Goal: Information Seeking & Learning: Learn about a topic

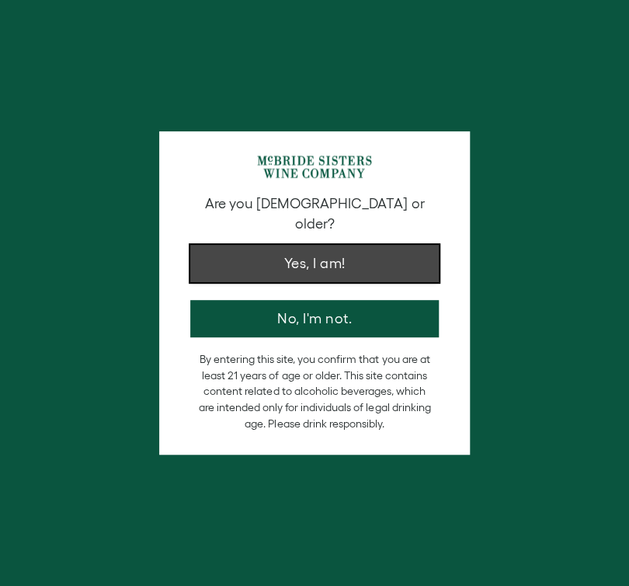
click at [372, 249] on button "Yes, I am!" at bounding box center [314, 263] width 249 height 37
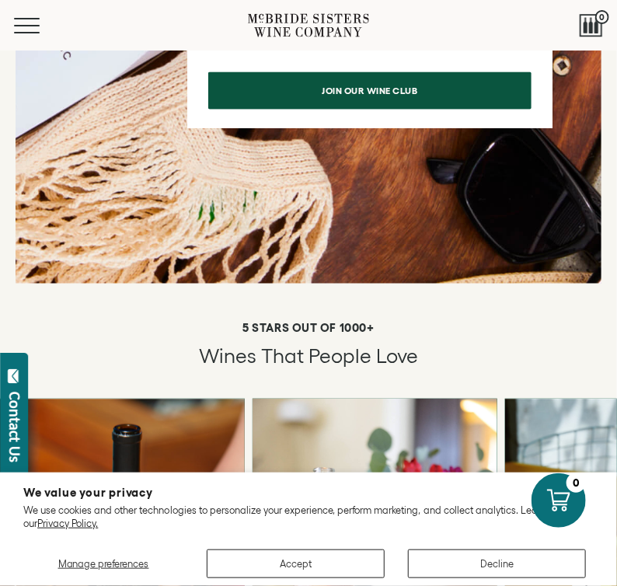
scroll to position [1882, 0]
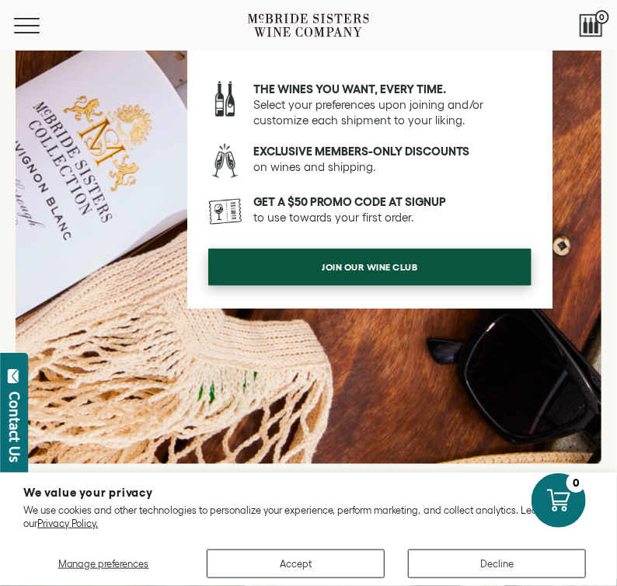
click at [377, 252] on span "Join our wine club" at bounding box center [370, 267] width 133 height 30
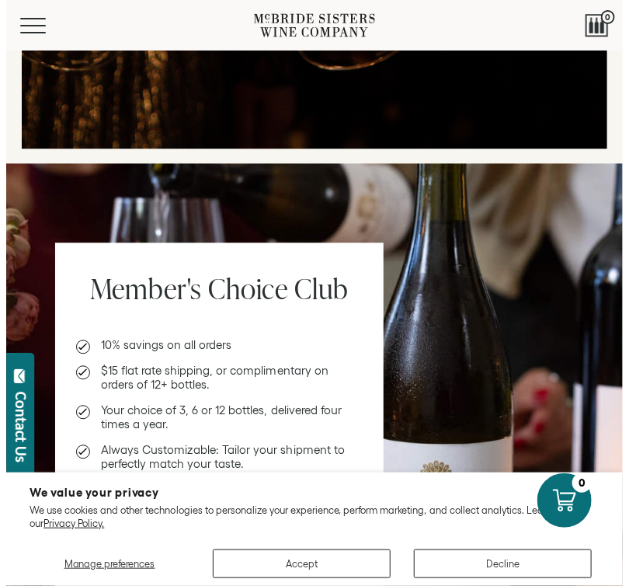
scroll to position [681, 0]
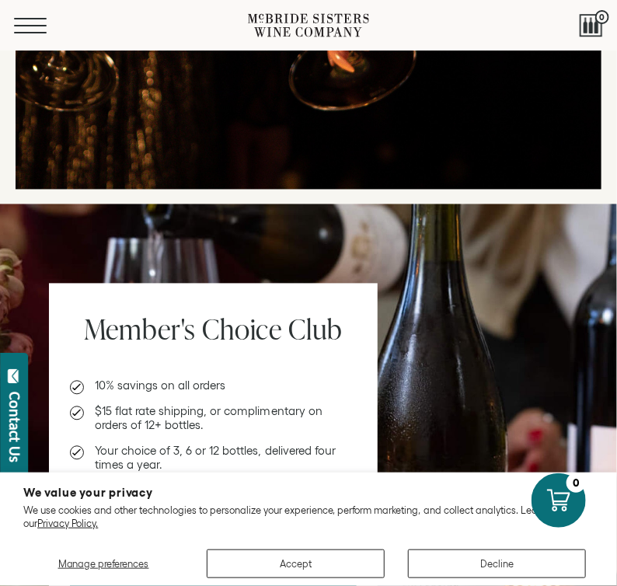
click at [26, 27] on button "Menu" at bounding box center [42, 26] width 56 height 16
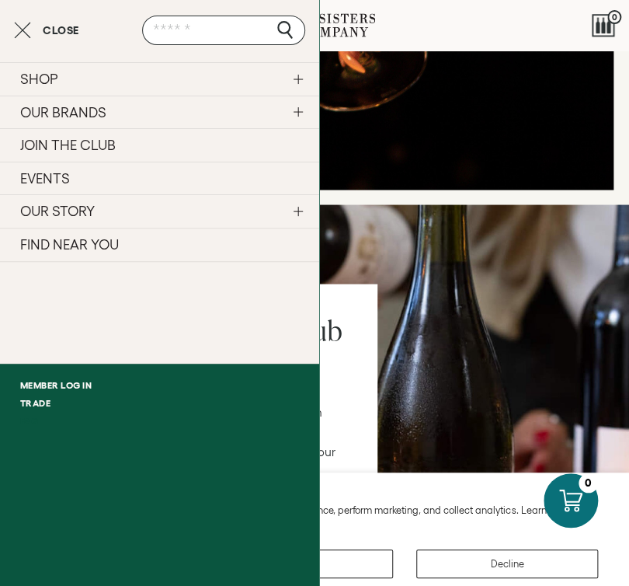
click at [33, 423] on link "FAQ" at bounding box center [159, 421] width 319 height 18
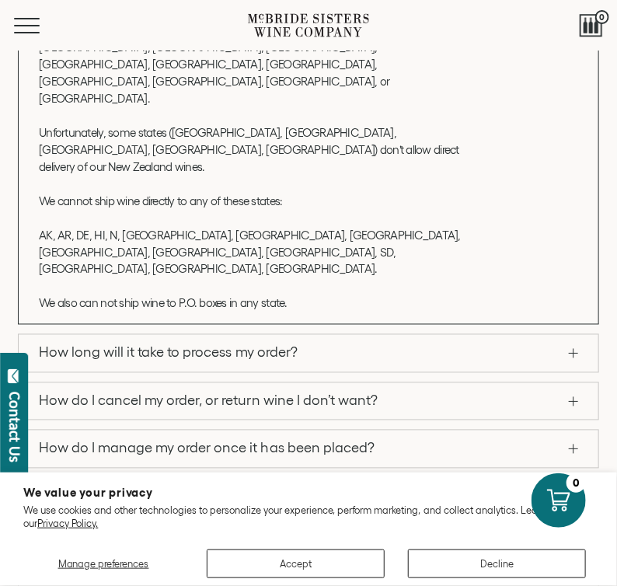
scroll to position [522, 0]
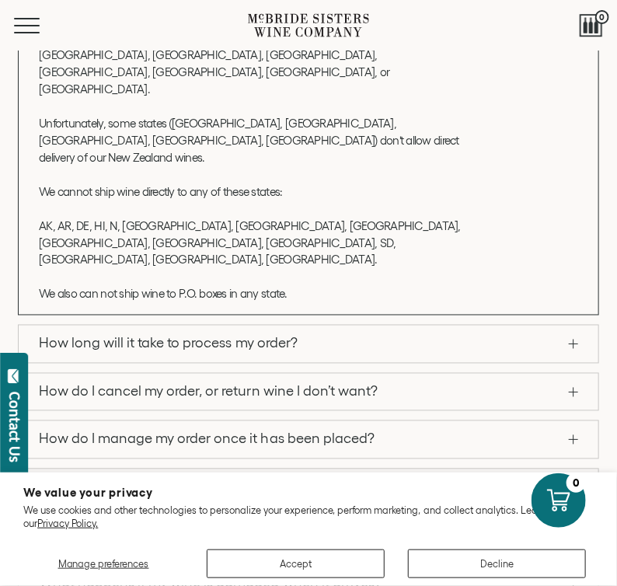
click at [370, 469] on link "What if I miss my delivery?" at bounding box center [309, 487] width 580 height 37
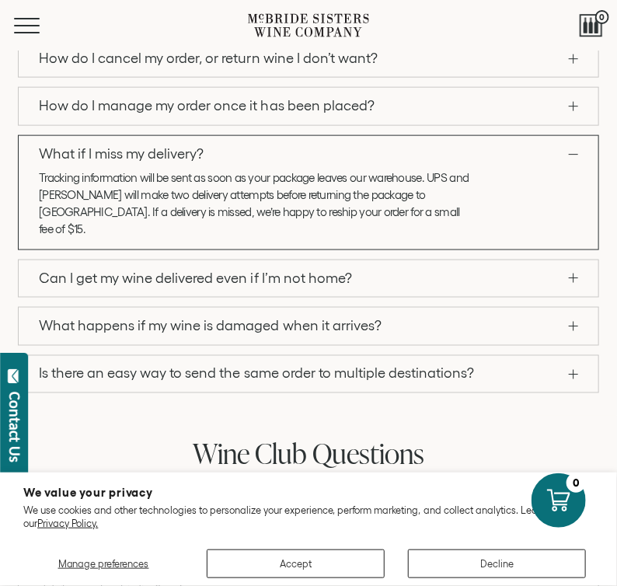
scroll to position [483, 0]
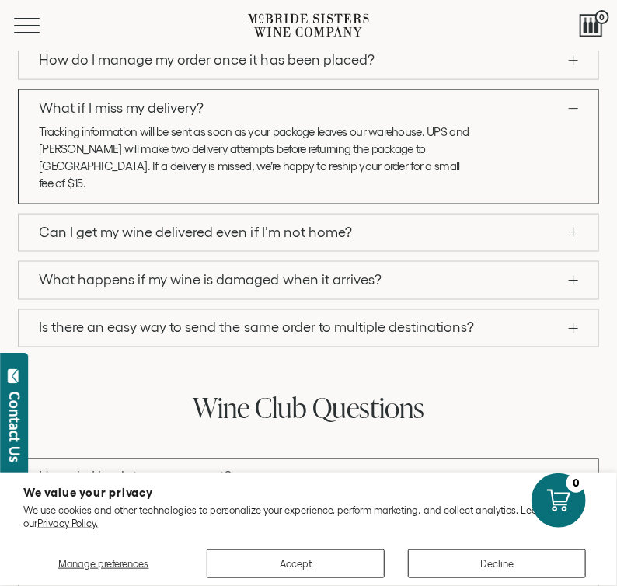
click at [388, 219] on link "Can I get my wine delivered even if I’m not home?" at bounding box center [309, 232] width 580 height 37
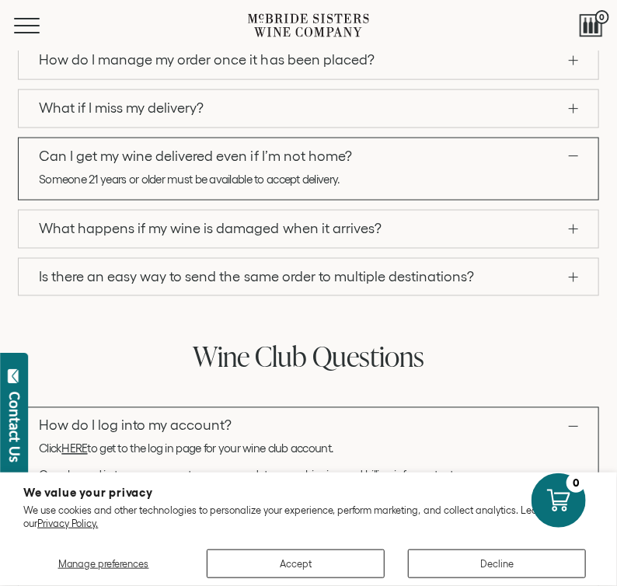
click at [385, 223] on link "What happens if my wine is damaged when it arrives?" at bounding box center [309, 229] width 580 height 37
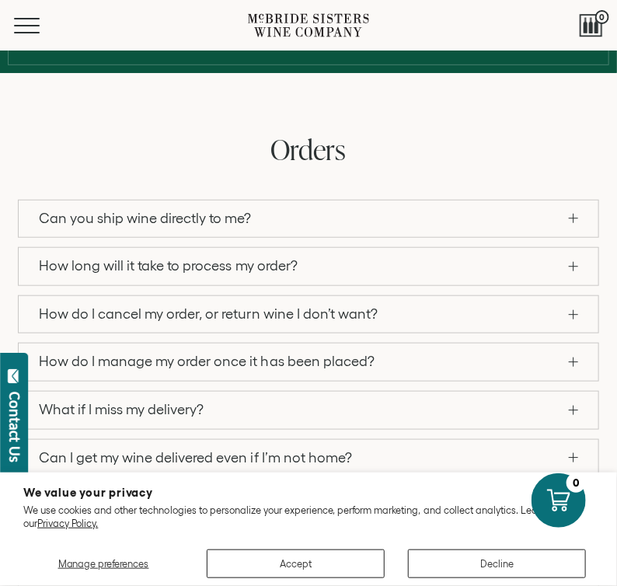
scroll to position [0, 0]
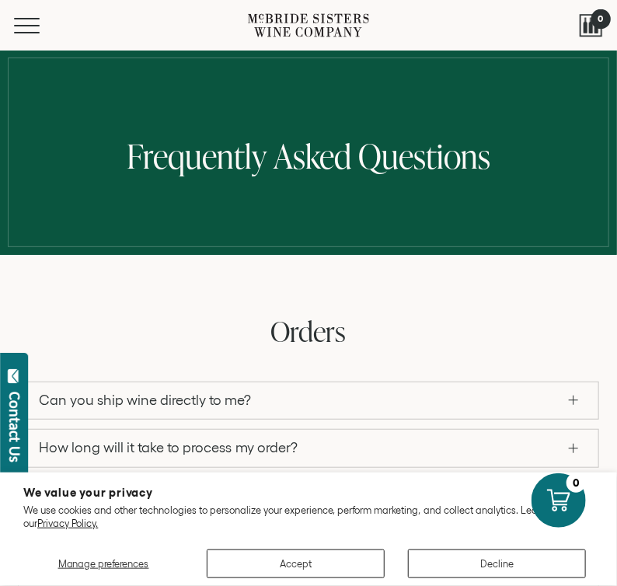
click at [590, 32] on div at bounding box center [591, 25] width 23 height 23
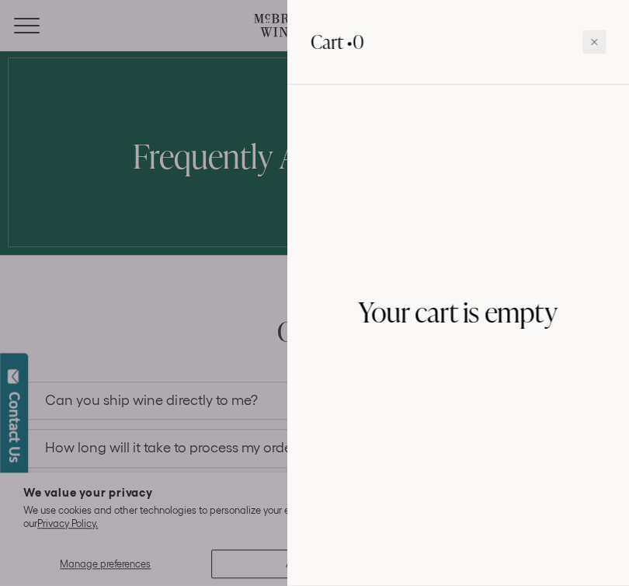
click at [179, 305] on div at bounding box center [314, 293] width 629 height 586
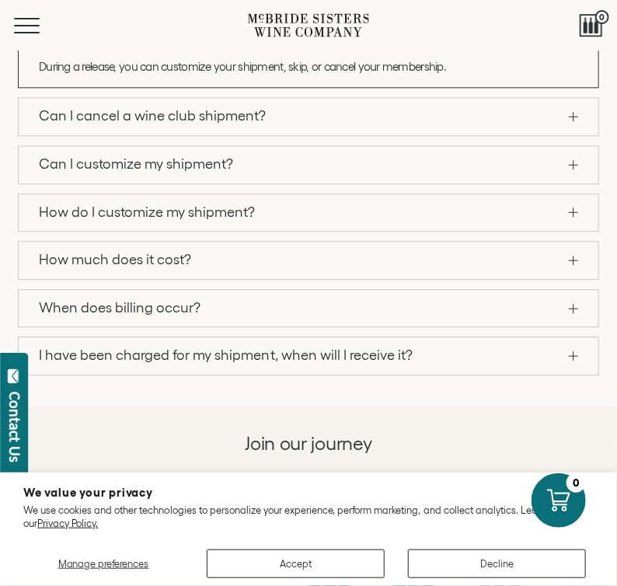
scroll to position [814, 0]
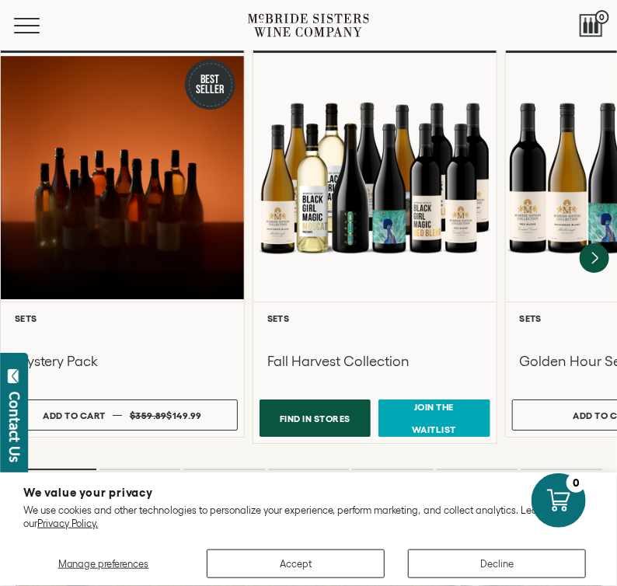
scroll to position [1199, 0]
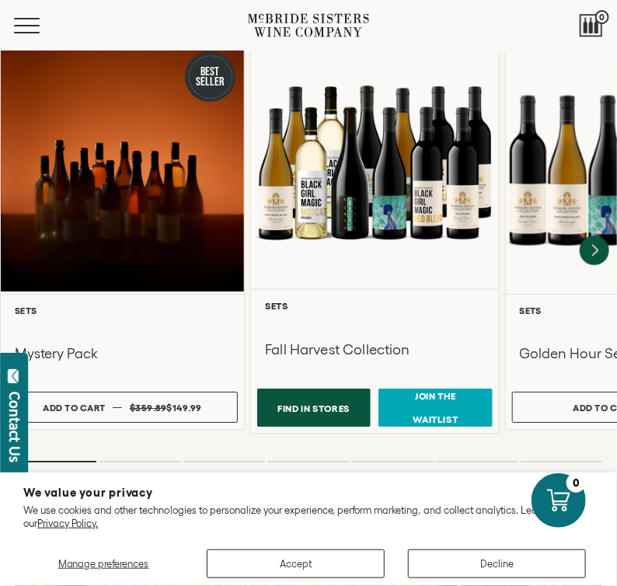
click at [325, 167] on div at bounding box center [375, 161] width 248 height 253
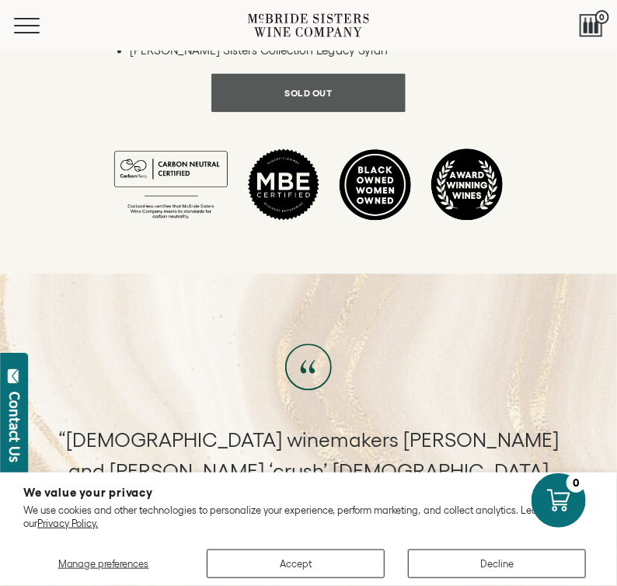
scroll to position [570, 0]
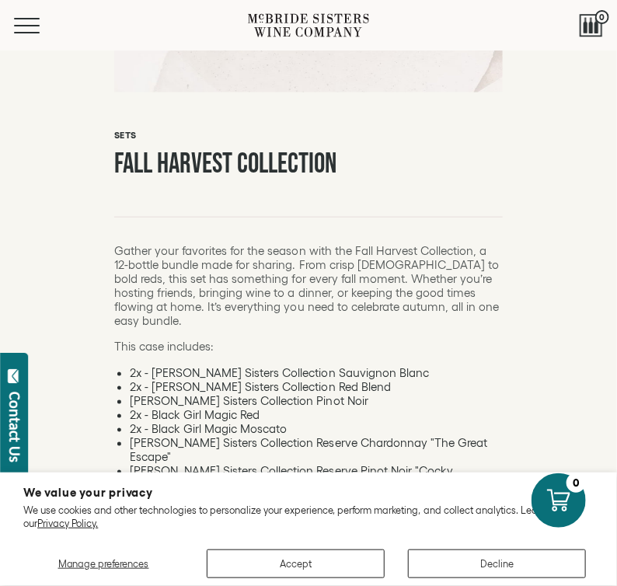
scroll to position [558, 0]
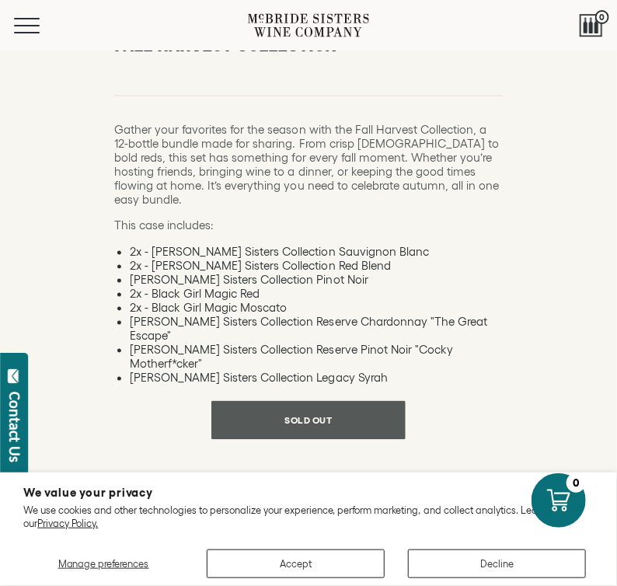
drag, startPoint x: 437, startPoint y: 310, endPoint x: 388, endPoint y: 324, distance: 50.9
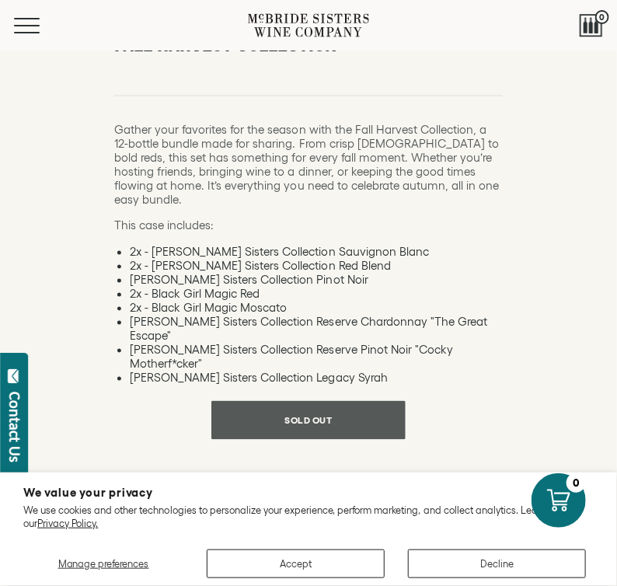
click at [460, 107] on form "Sets Fall Harvest Collection This case includes: 2x - McBride Sisters Collectio…" at bounding box center [308, 274] width 388 height 545
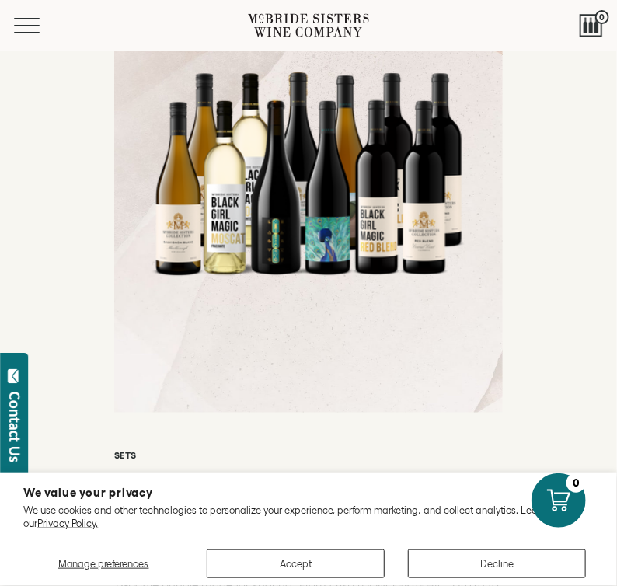
scroll to position [0, 0]
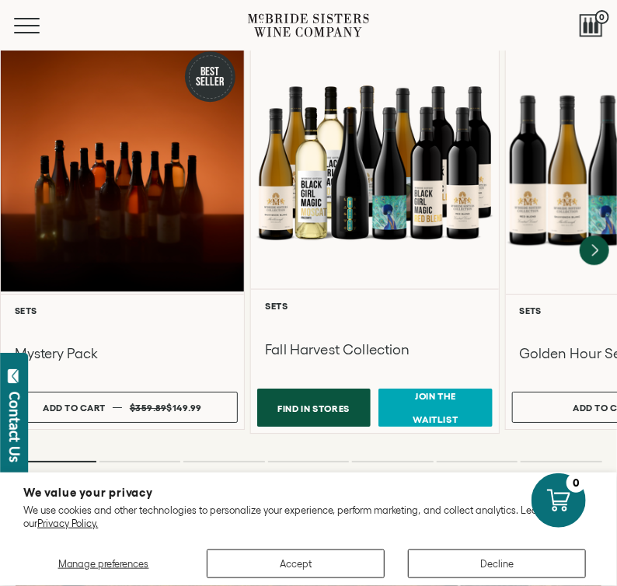
scroll to position [1180, 0]
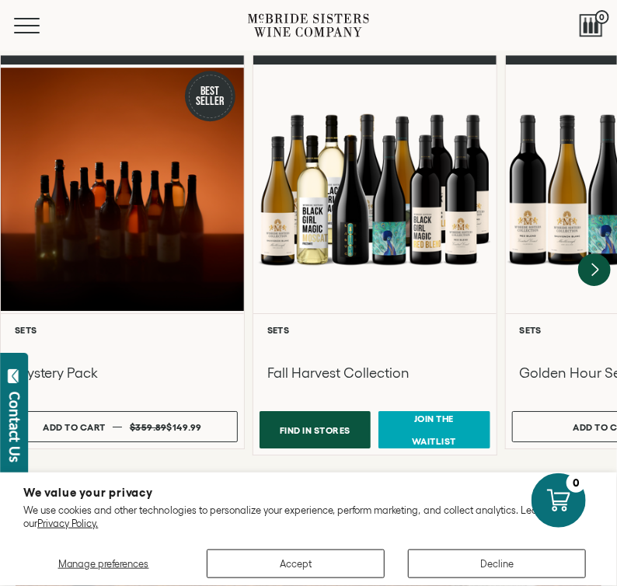
click at [590, 253] on icon "Next" at bounding box center [594, 269] width 33 height 33
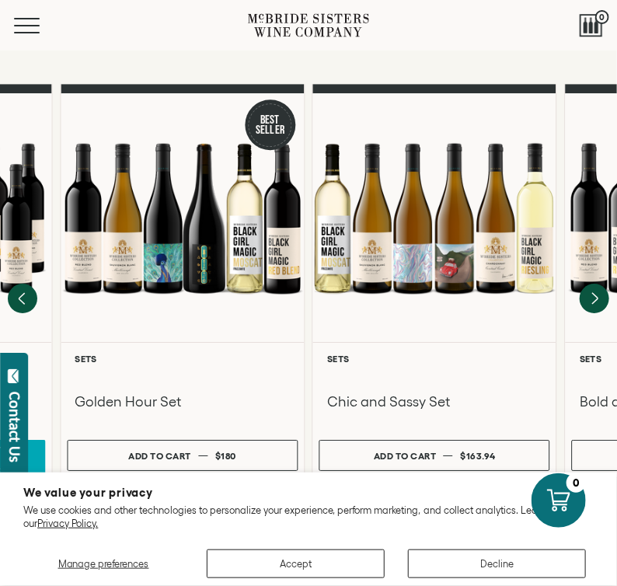
scroll to position [1140, 0]
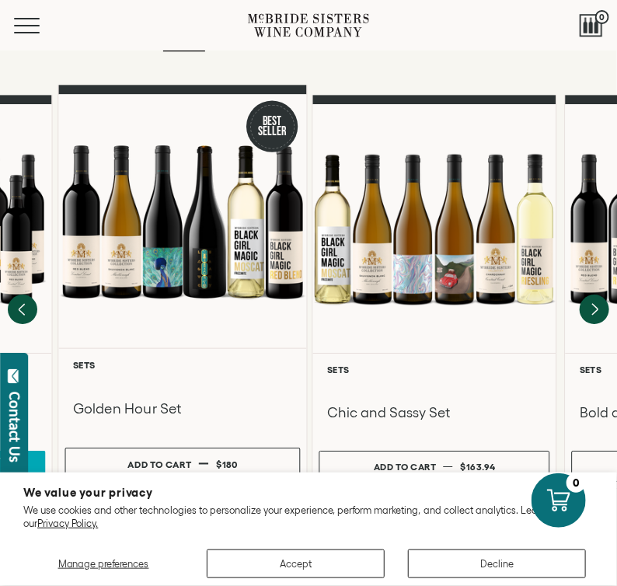
click at [245, 227] on div at bounding box center [182, 220] width 248 height 253
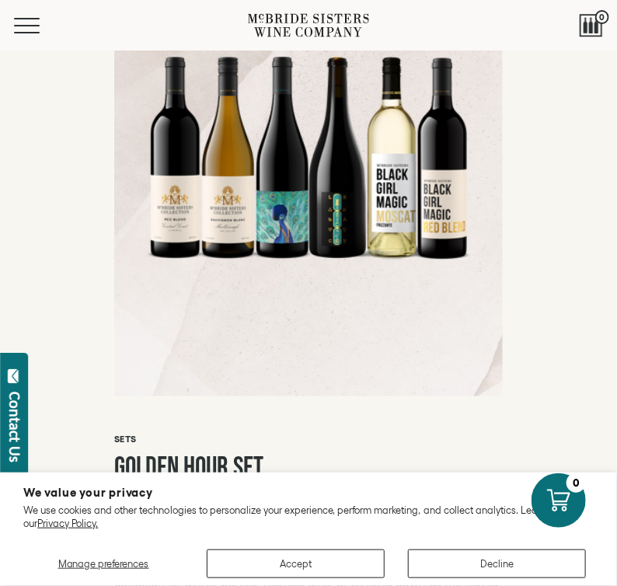
scroll to position [283, 0]
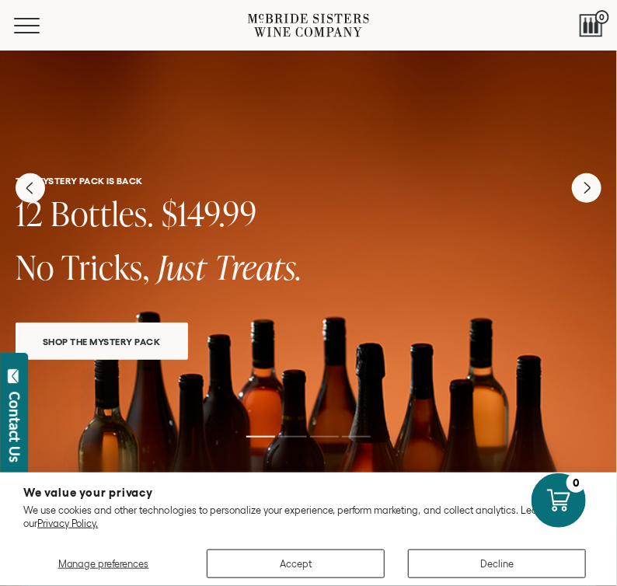
scroll to position [68, 0]
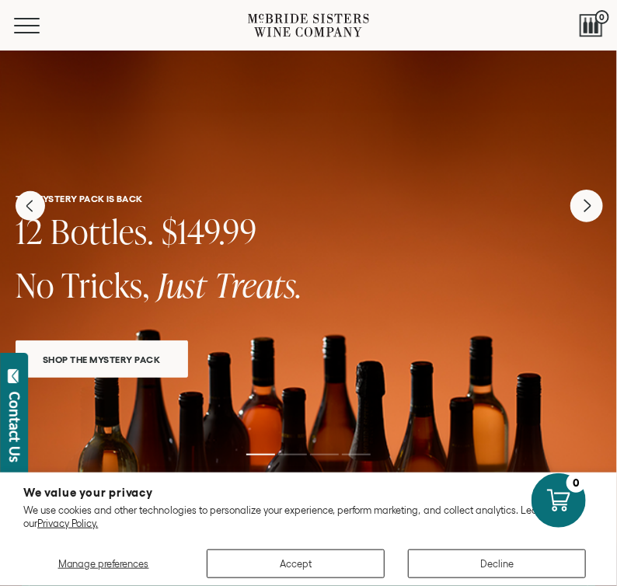
click at [593, 213] on icon "Next" at bounding box center [586, 206] width 33 height 33
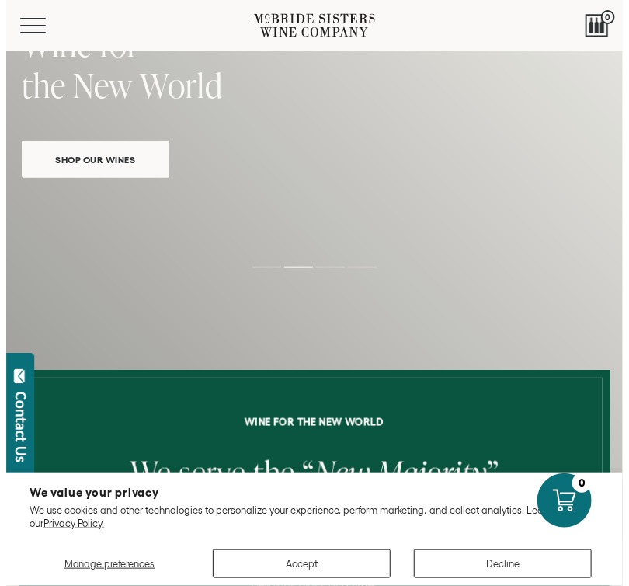
scroll to position [0, 0]
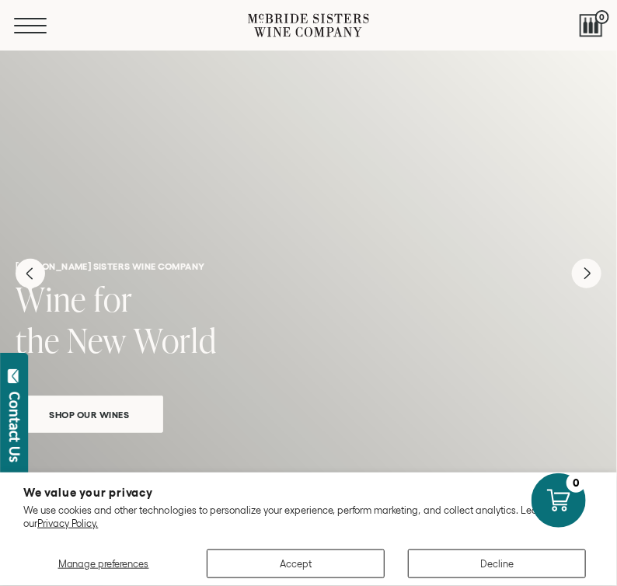
click at [33, 26] on span "Mobile Menu Trigger" at bounding box center [30, 26] width 33 height 2
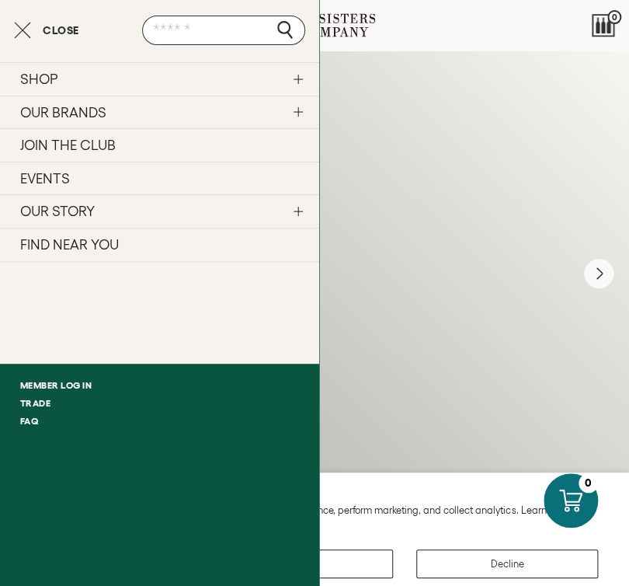
click at [97, 83] on link "SHOP" at bounding box center [159, 78] width 319 height 33
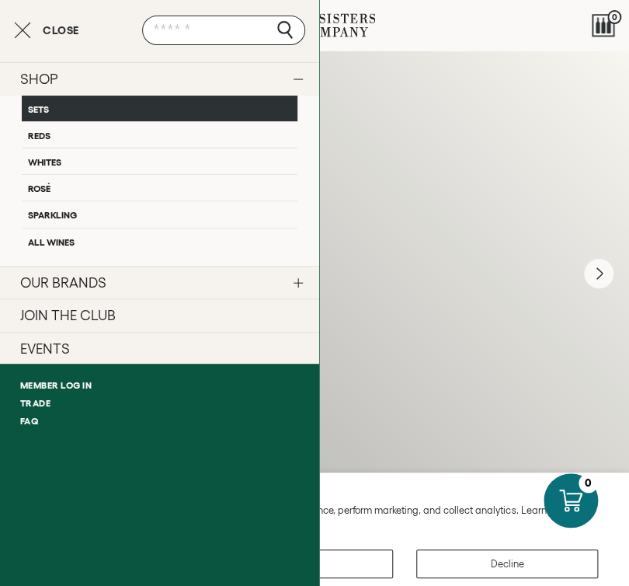
click at [92, 103] on link "Sets" at bounding box center [160, 109] width 276 height 26
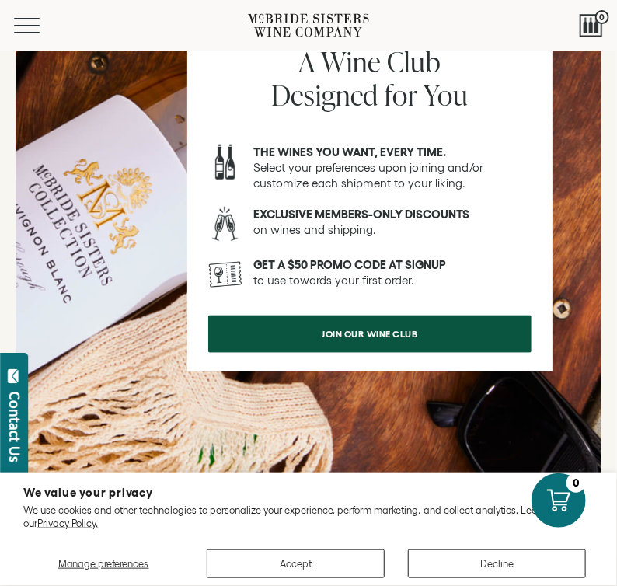
scroll to position [1808, 0]
